Goal: Transaction & Acquisition: Purchase product/service

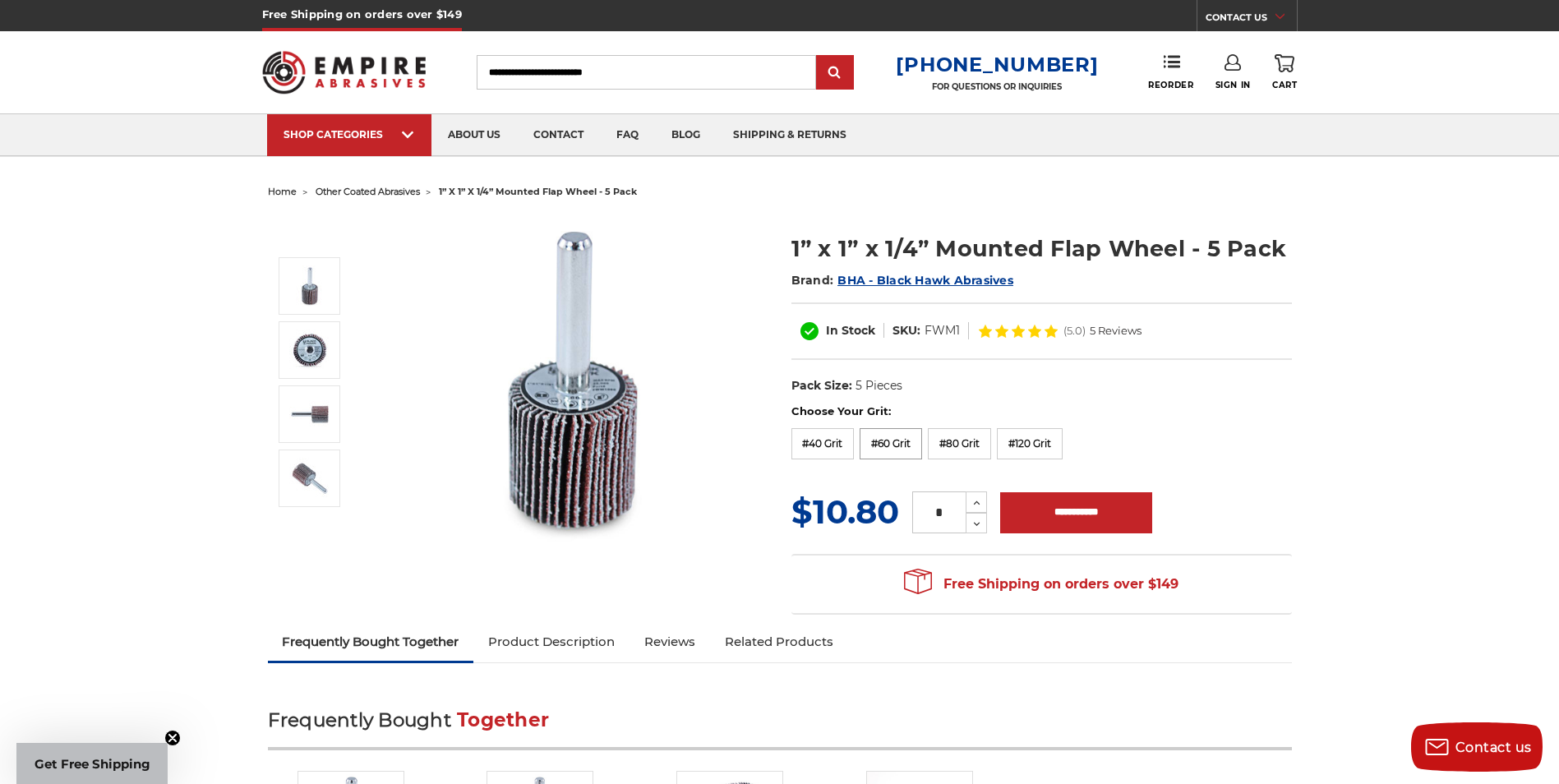
click at [894, 442] on label "#60 Grit" at bounding box center [891, 443] width 62 height 31
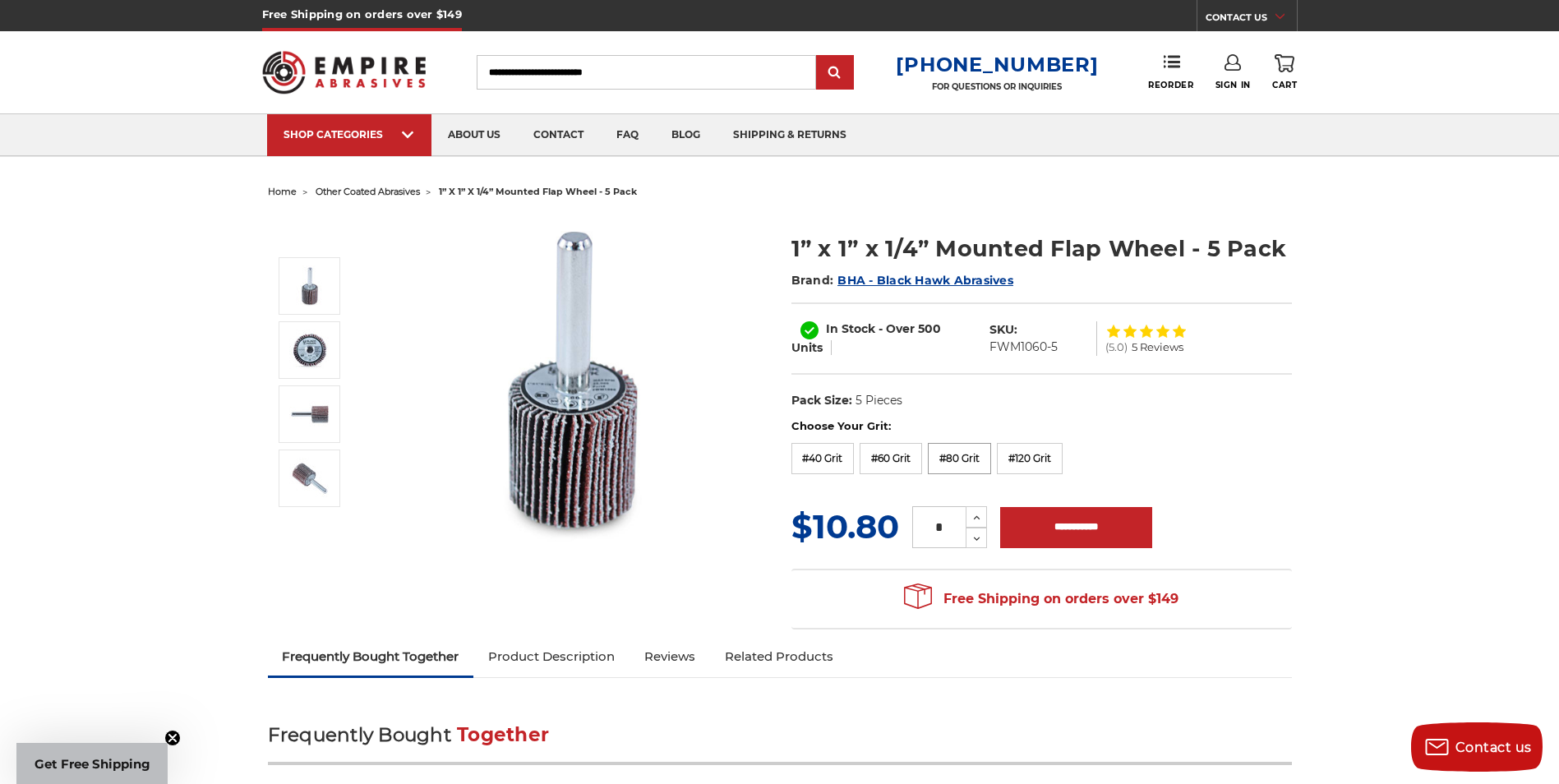
click at [951, 452] on label "#80 Grit" at bounding box center [959, 458] width 63 height 31
click at [1023, 452] on label "#120 Grit" at bounding box center [1030, 458] width 66 height 31
click at [909, 457] on label "#60 Grit" at bounding box center [891, 458] width 62 height 31
drag, startPoint x: 1064, startPoint y: 341, endPoint x: 985, endPoint y: 352, distance: 79.8
click at [985, 352] on dl "SKU: FWM1060-5" at bounding box center [1039, 338] width 116 height 35
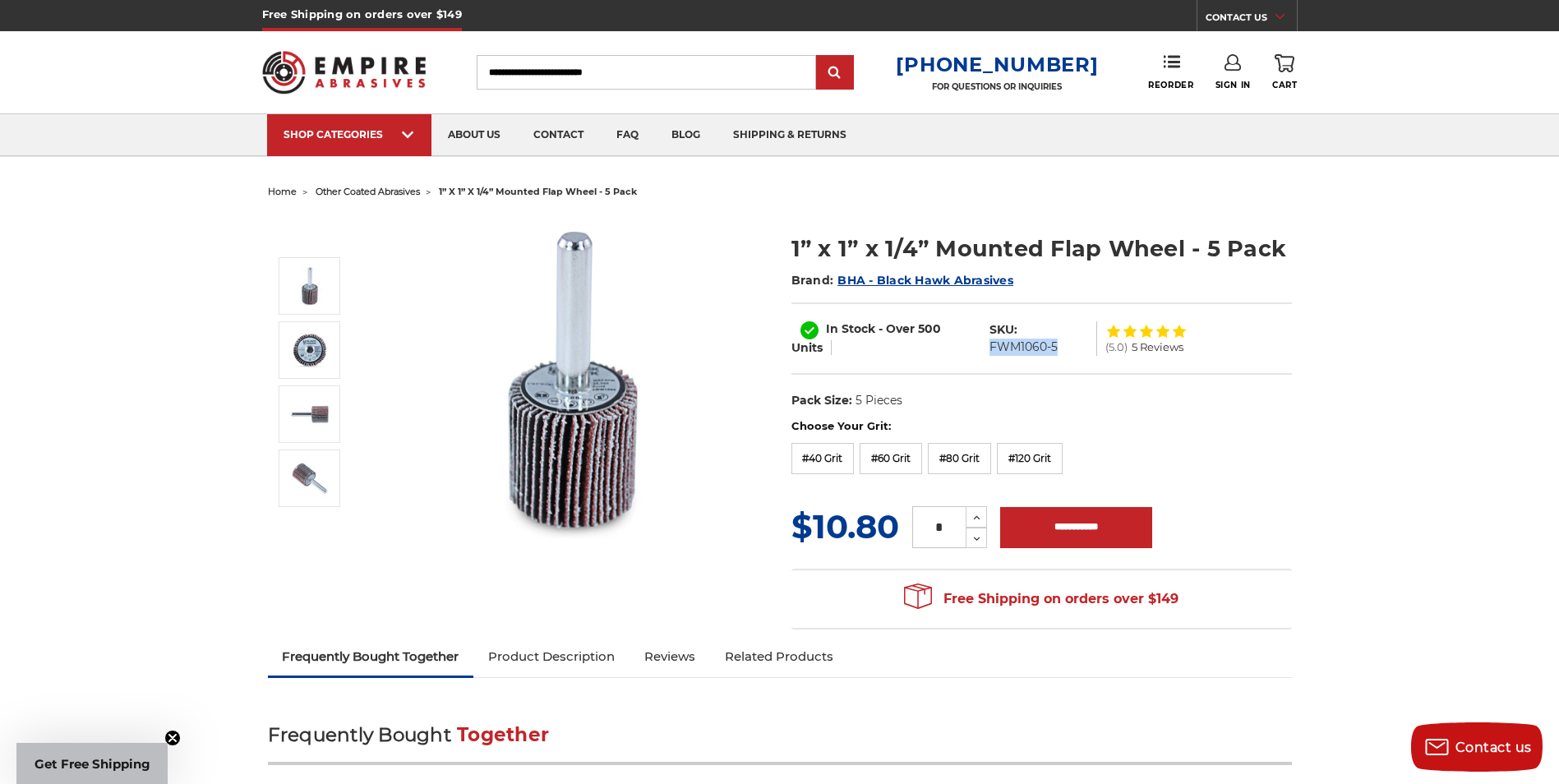
copy dd "FWM1060-5"
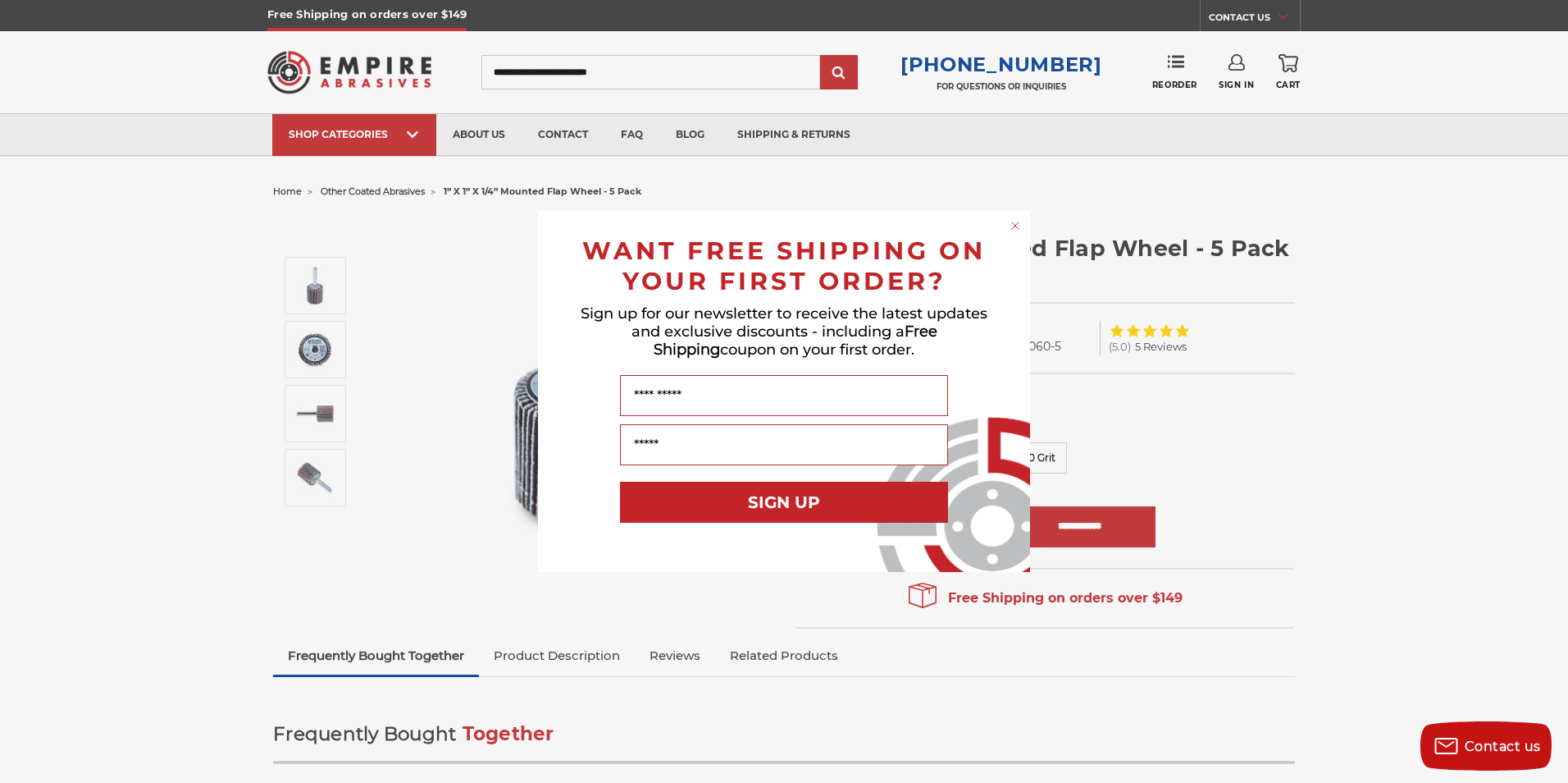
click at [1015, 225] on circle "Close dialog" at bounding box center [1016, 226] width 16 height 16
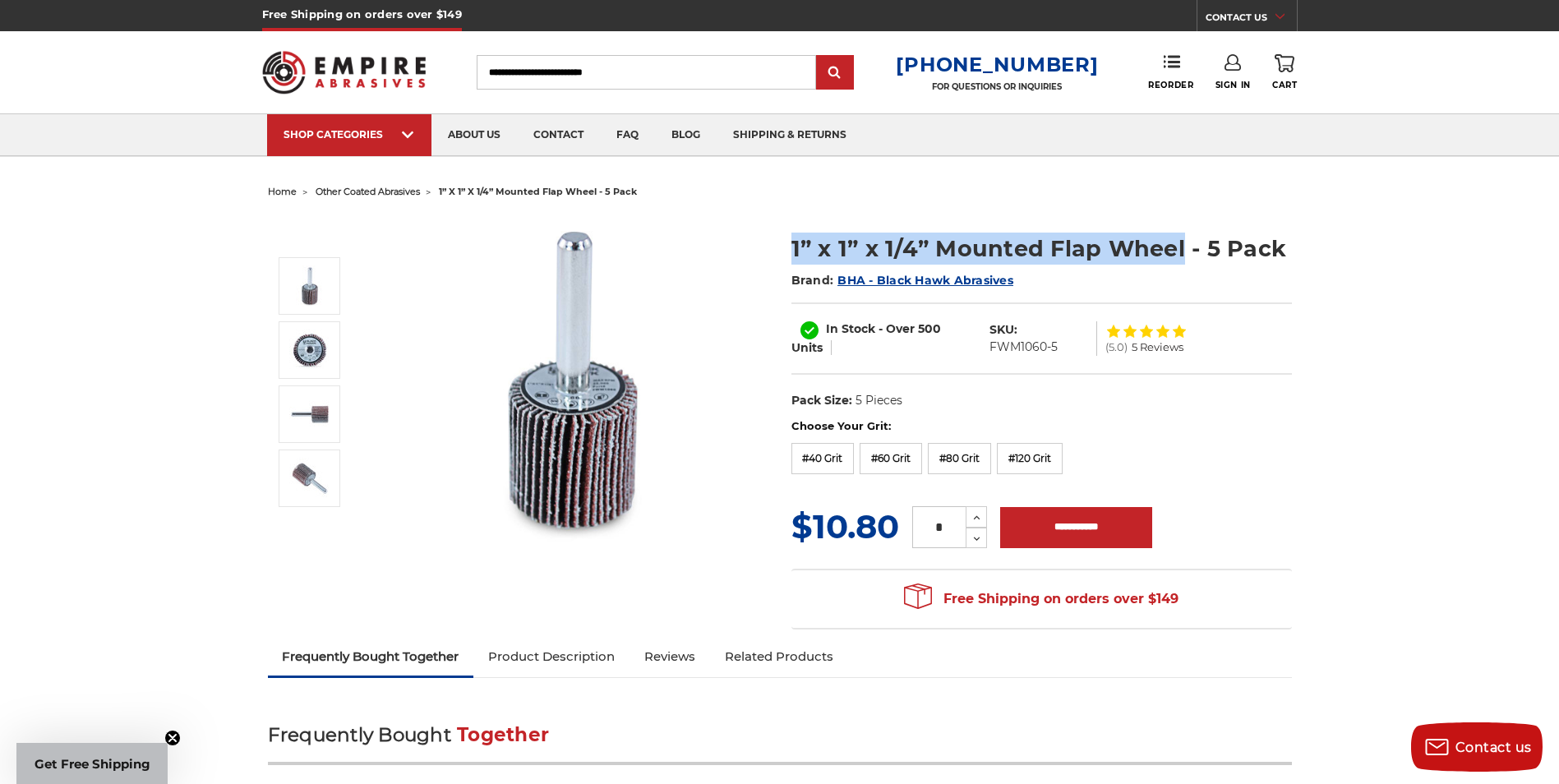
drag, startPoint x: 792, startPoint y: 244, endPoint x: 1177, endPoint y: 255, distance: 385.2
click at [1177, 255] on h1 "1” x 1” x 1/4” Mounted Flap Wheel - 5 Pack" at bounding box center [1042, 249] width 501 height 32
copy h1 "1” x 1” x 1/4” Mounted Flap Wheel"
